Goal: Book appointment/travel/reservation

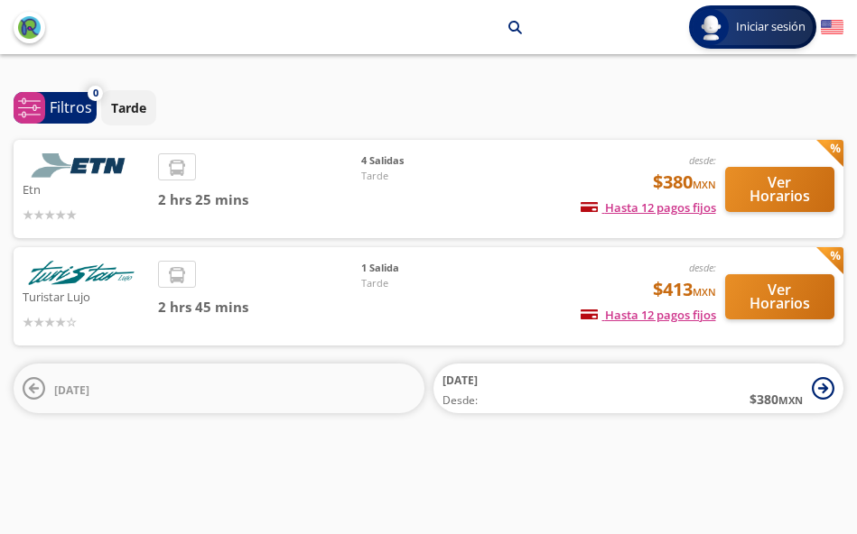
click at [798, 194] on button "Ver Horarios" at bounding box center [780, 189] width 110 height 45
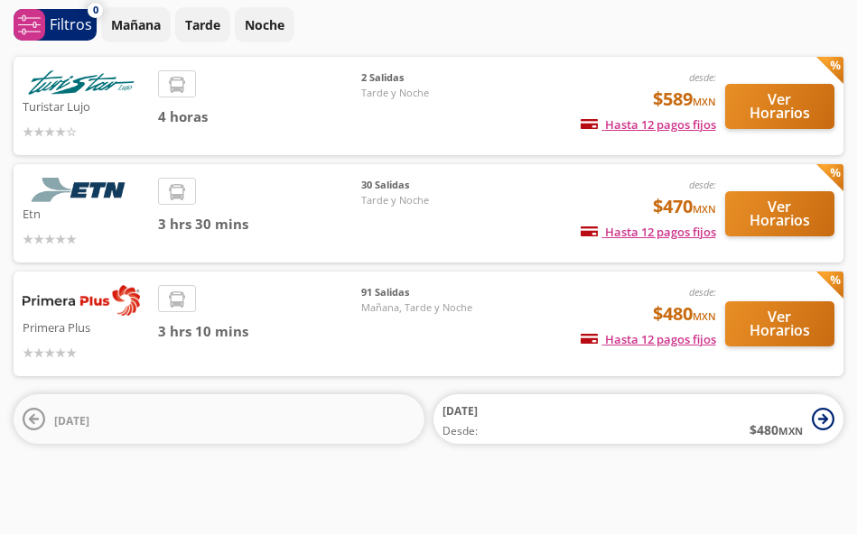
scroll to position [82, 0]
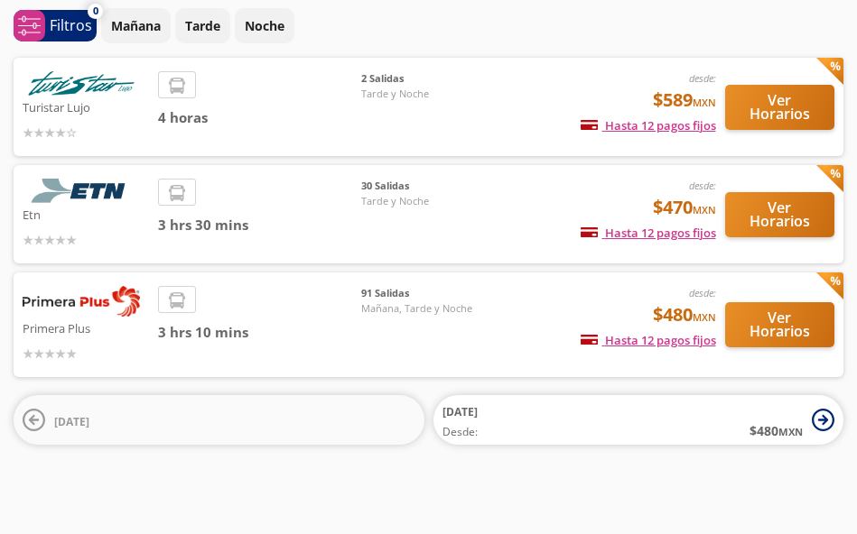
click at [790, 320] on button "Ver Horarios" at bounding box center [780, 324] width 110 height 45
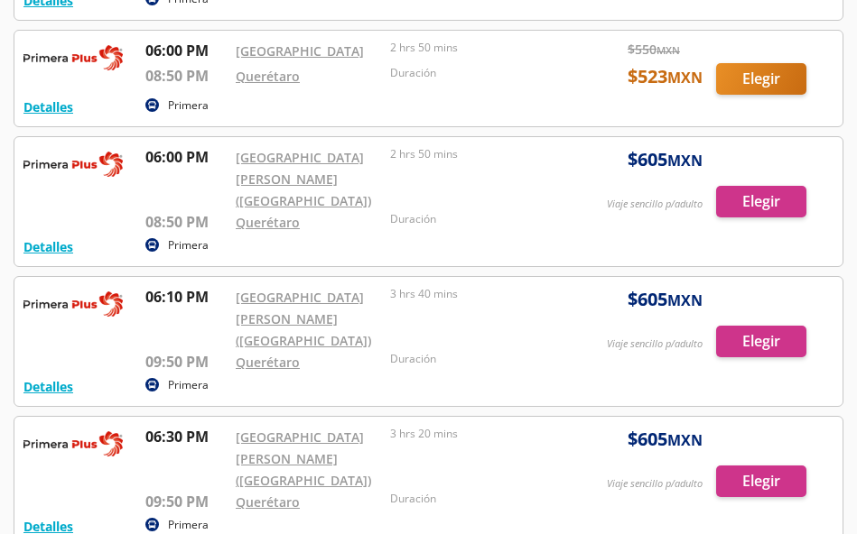
scroll to position [6915, 0]
